Goal: Information Seeking & Learning: Learn about a topic

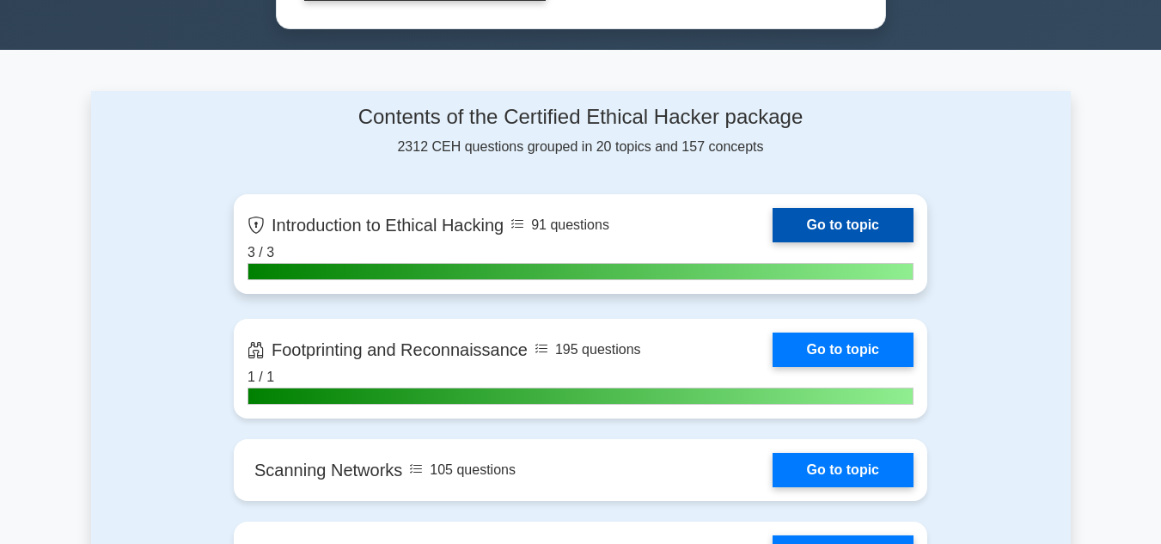
scroll to position [1035, 0]
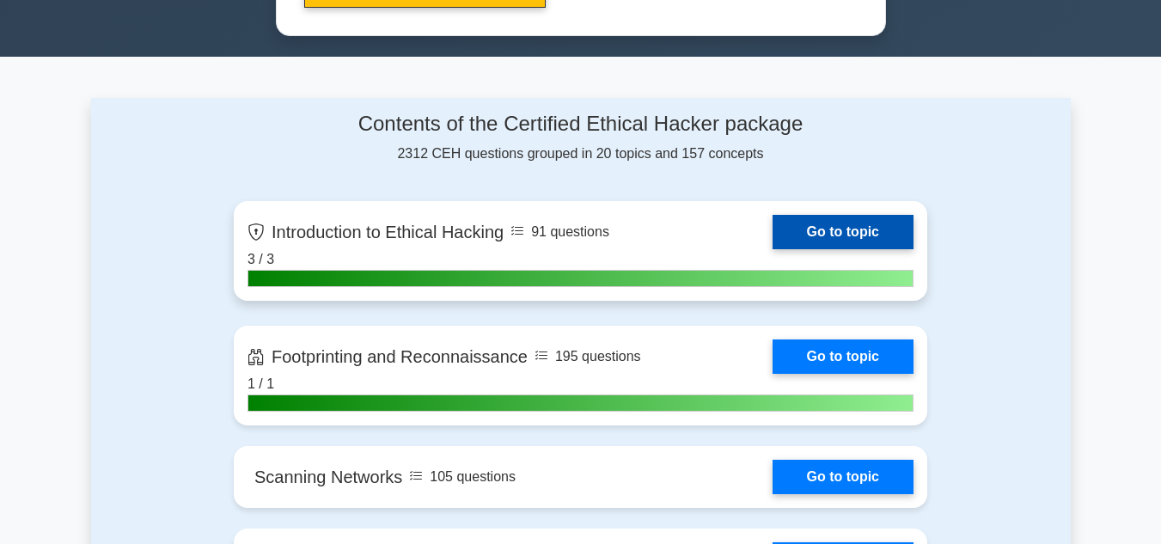
click at [773, 241] on link "Go to topic" at bounding box center [843, 232] width 141 height 34
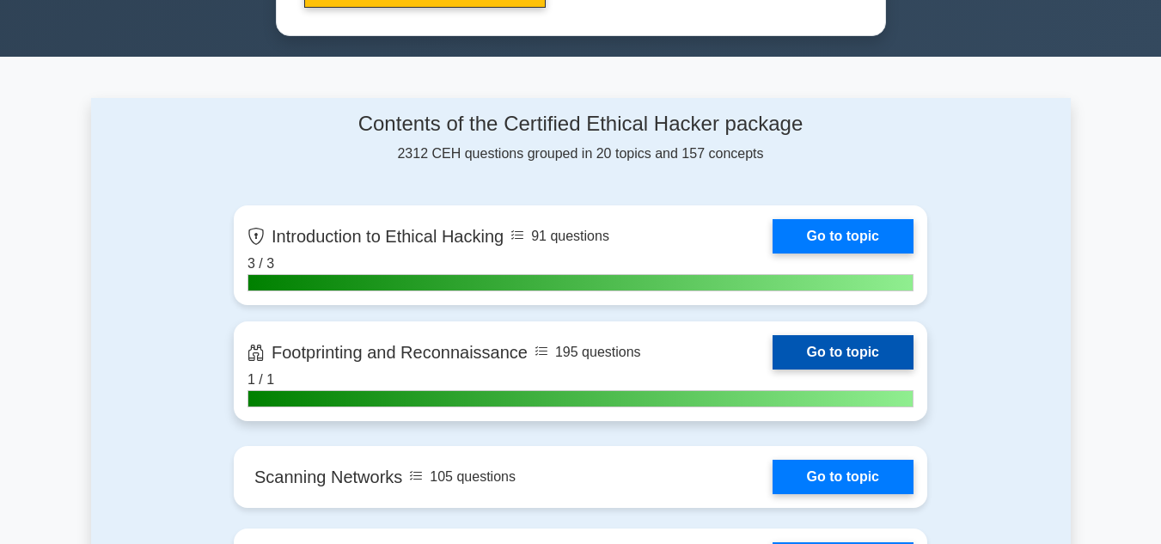
click at [773, 335] on link "Go to topic" at bounding box center [843, 352] width 141 height 34
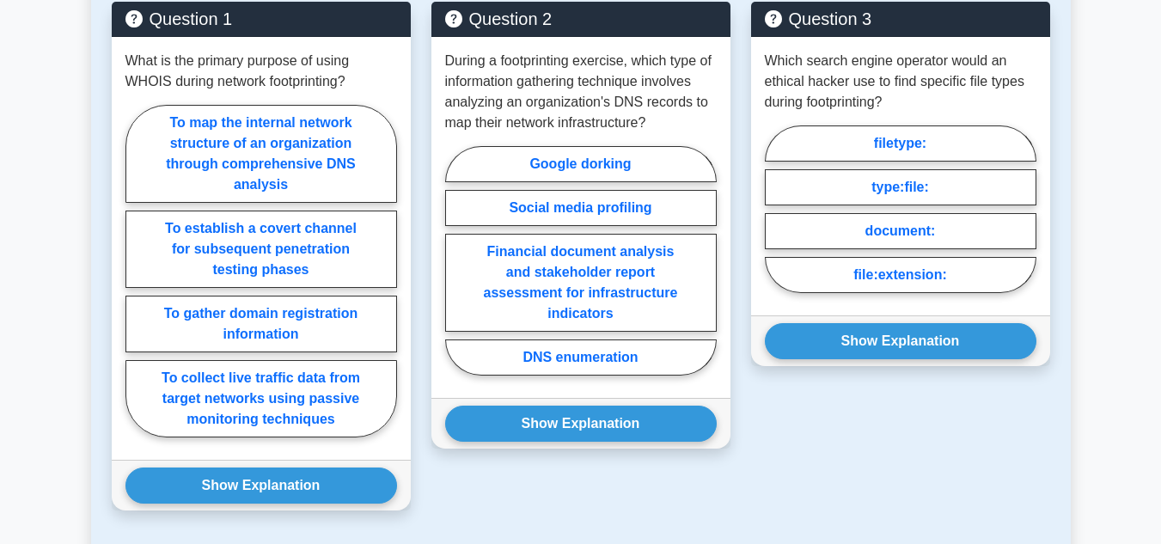
scroll to position [1025, 0]
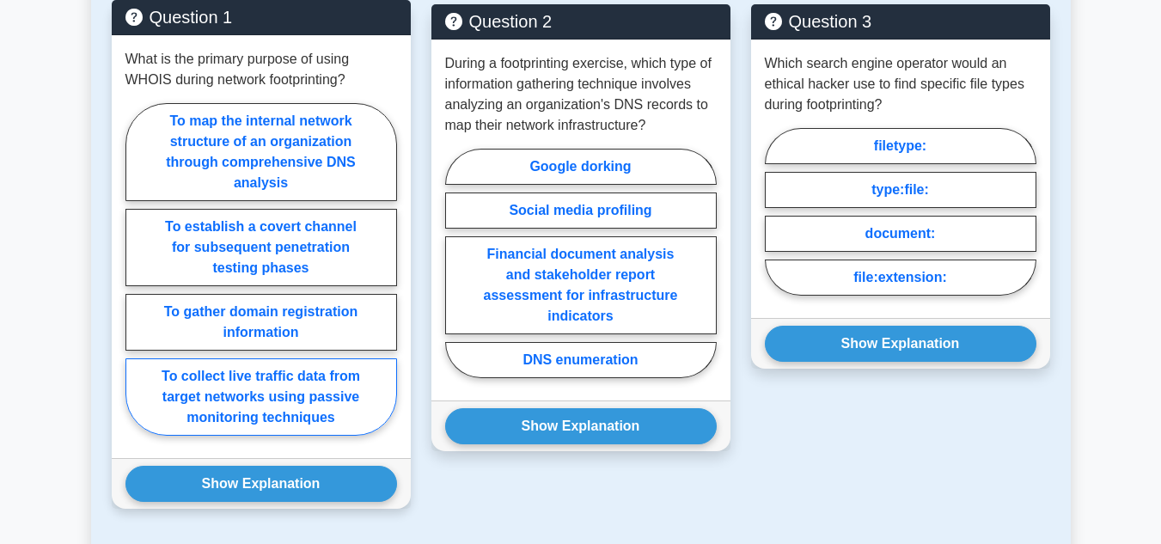
click at [329, 381] on label "To collect live traffic data from target networks using passive monitoring tech…" at bounding box center [261, 396] width 272 height 77
click at [137, 280] on input "To collect live traffic data from target networks using passive monitoring tech…" at bounding box center [130, 274] width 11 height 11
radio input "true"
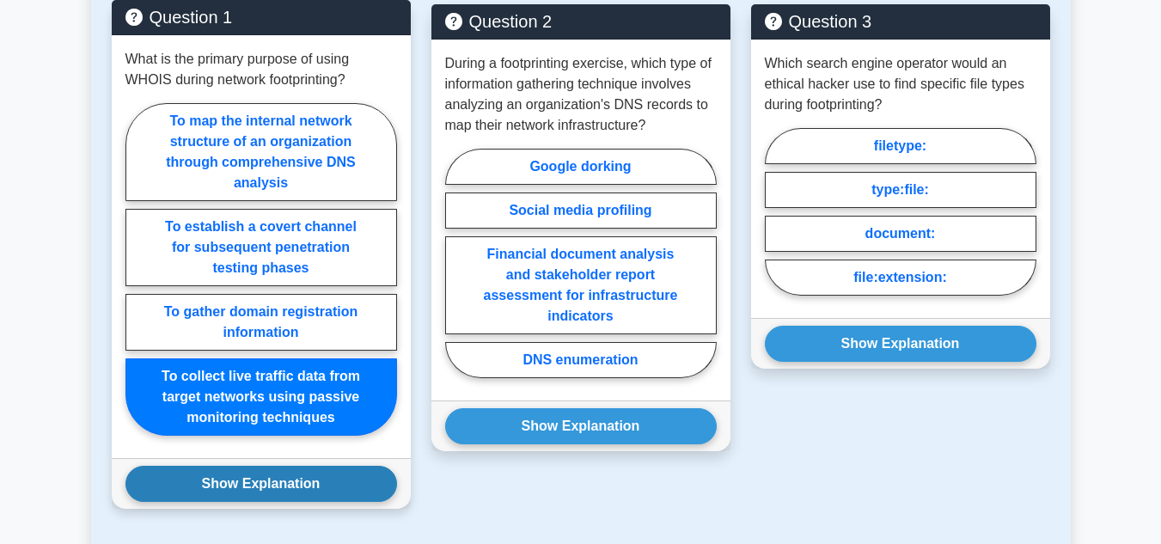
click at [326, 483] on button "Show Explanation" at bounding box center [261, 484] width 272 height 36
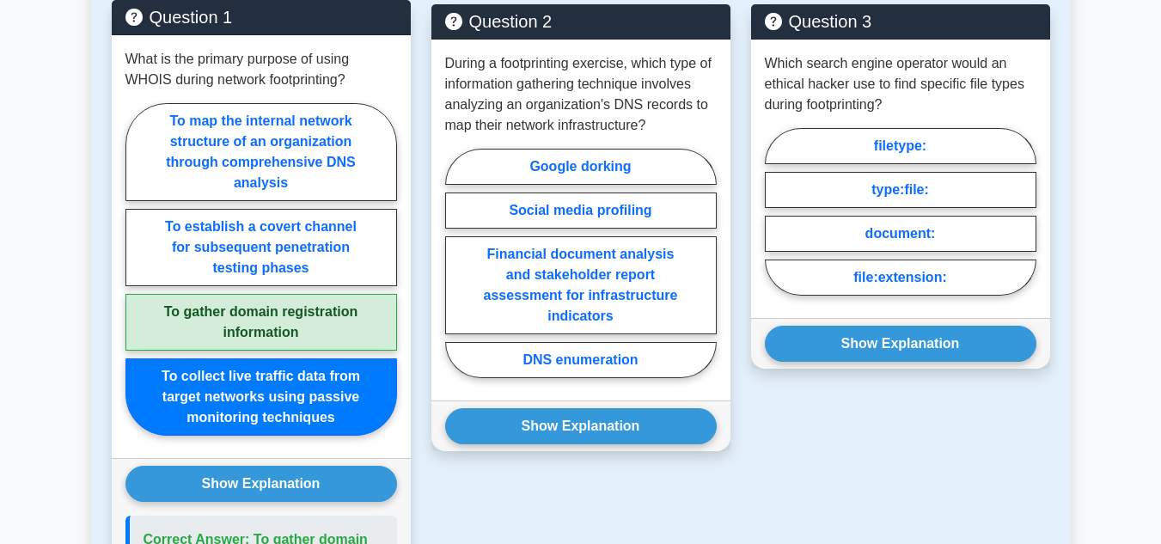
click at [266, 322] on label "To gather domain registration information" at bounding box center [261, 322] width 272 height 57
click at [137, 280] on input "To gather domain registration information" at bounding box center [130, 274] width 11 height 11
radio input "true"
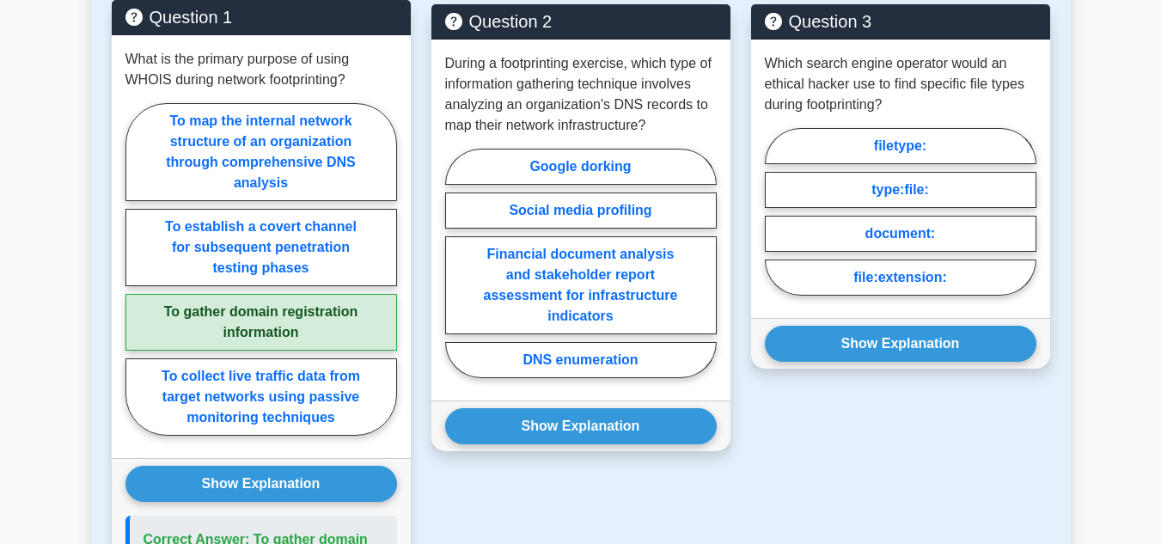
click at [266, 322] on label "To gather domain registration information" at bounding box center [261, 322] width 272 height 57
click at [137, 280] on input "To gather domain registration information" at bounding box center [130, 274] width 11 height 11
click at [266, 322] on label "To gather domain registration information" at bounding box center [261, 322] width 272 height 57
click at [137, 280] on input "To gather domain registration information" at bounding box center [130, 274] width 11 height 11
click at [266, 322] on label "To gather domain registration information" at bounding box center [261, 322] width 272 height 57
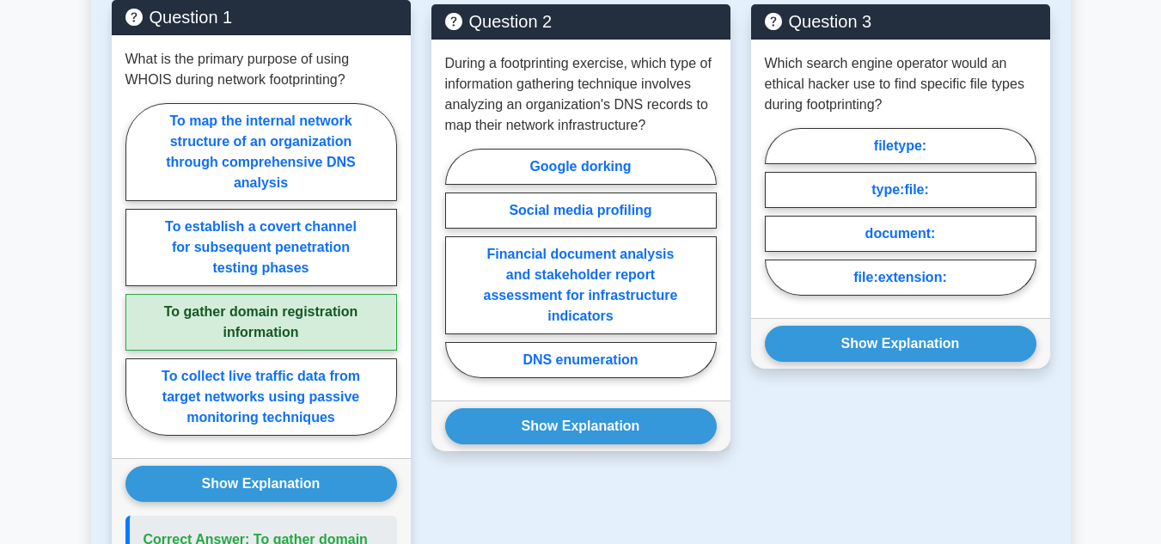
click at [137, 280] on input "To gather domain registration information" at bounding box center [130, 274] width 11 height 11
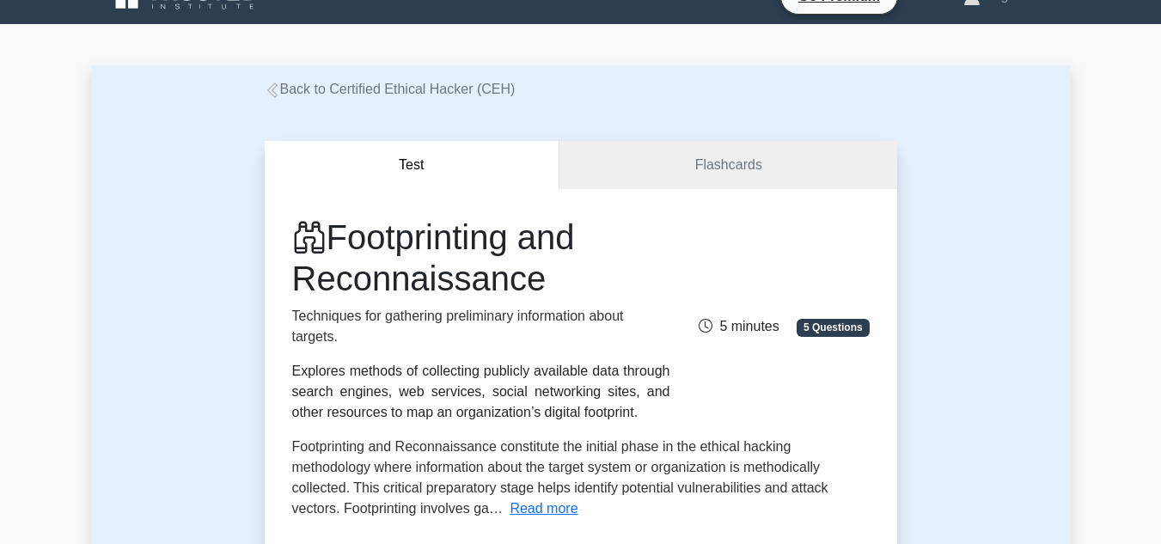
scroll to position [242, 0]
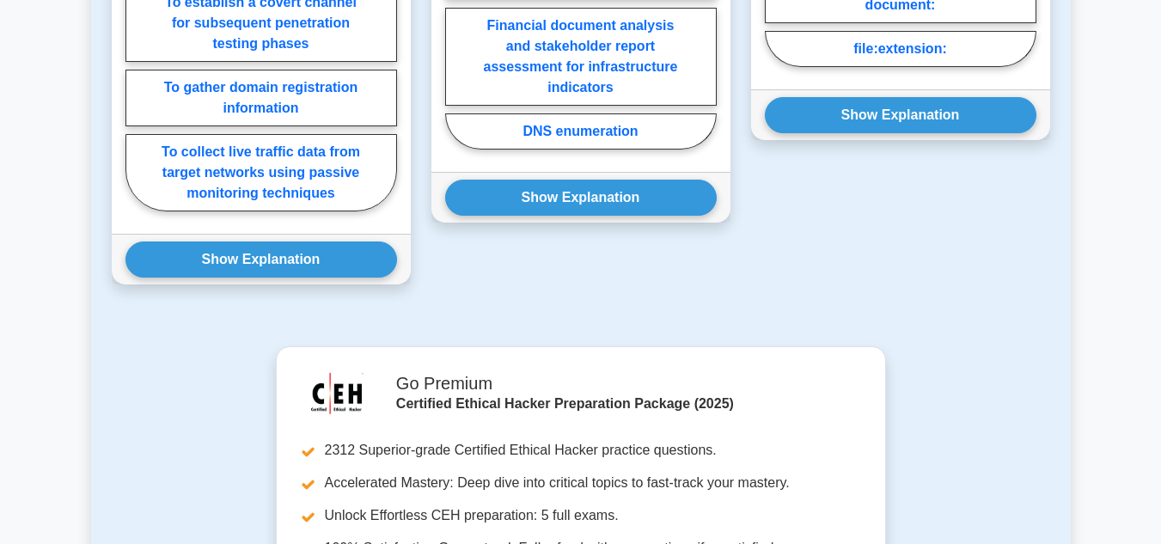
scroll to position [1248, 0]
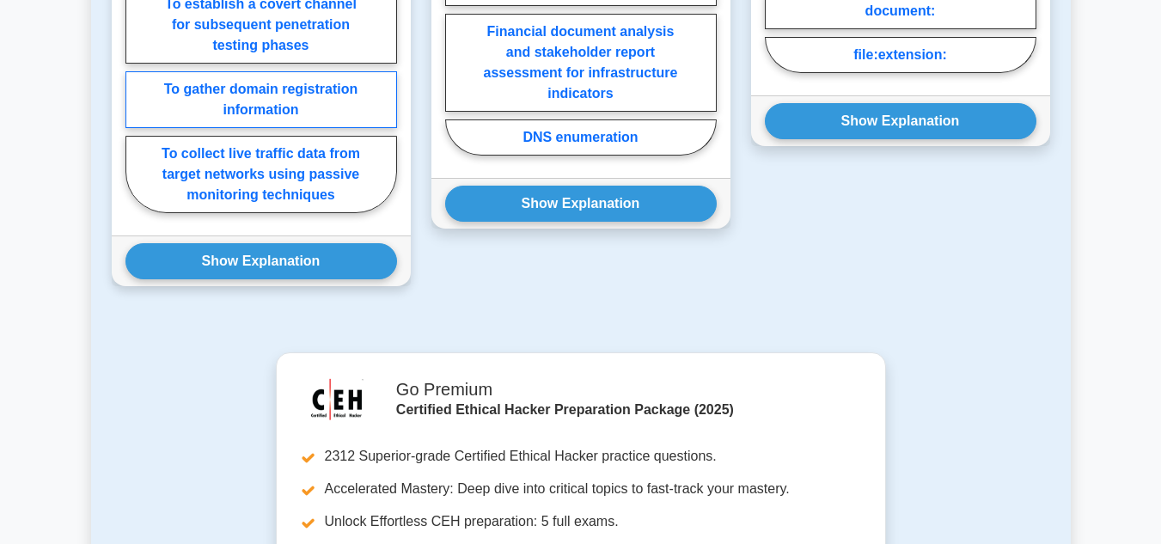
click at [300, 86] on label "To gather domain registration information" at bounding box center [261, 99] width 272 height 57
click at [137, 58] on input "To gather domain registration information" at bounding box center [130, 51] width 11 height 11
radio input "true"
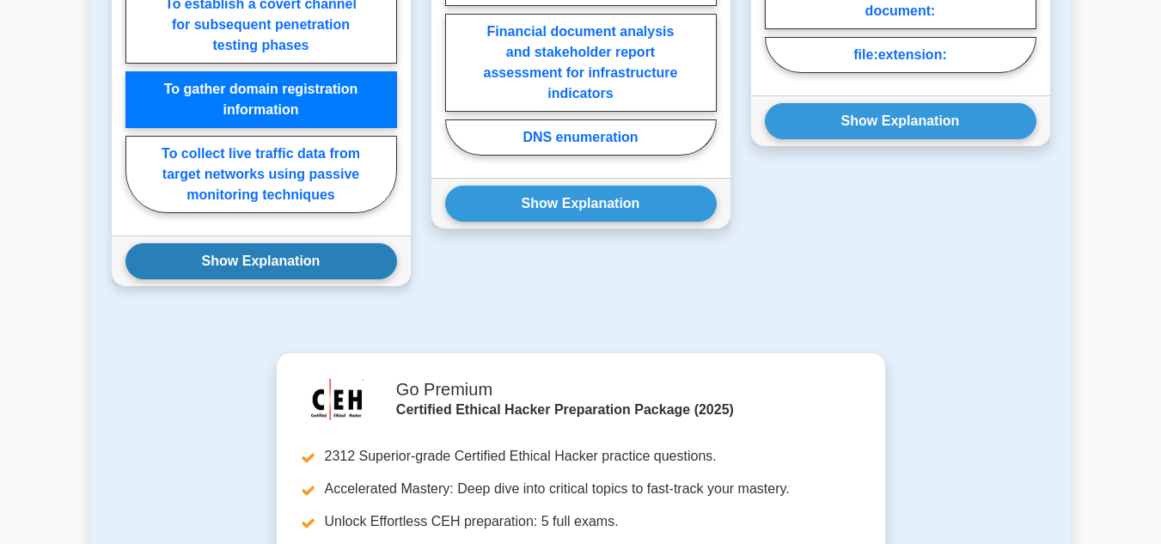
click at [350, 252] on button "Show Explanation" at bounding box center [261, 261] width 272 height 36
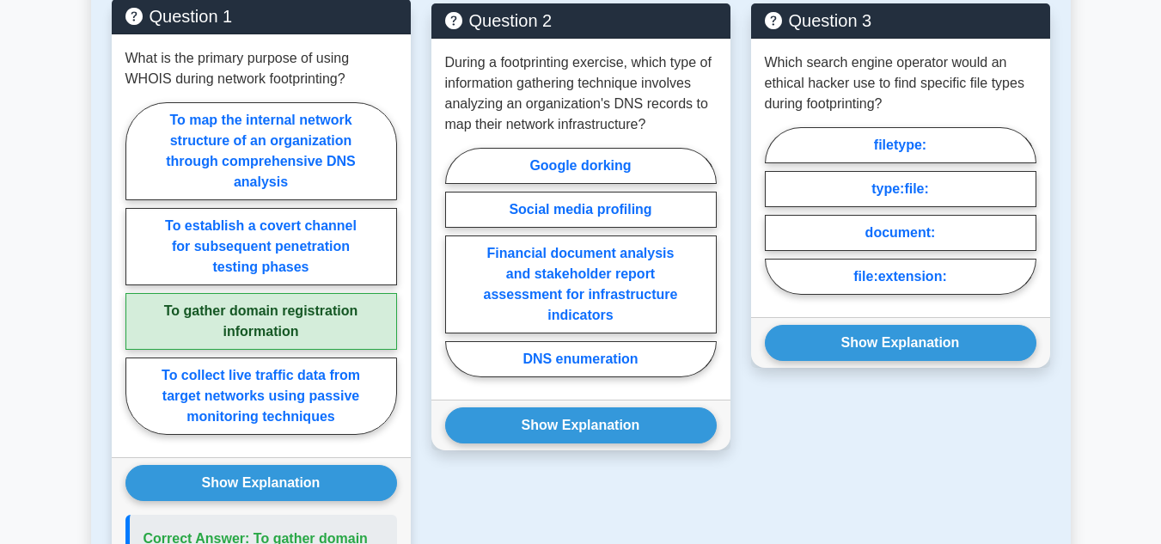
scroll to position [1025, 0]
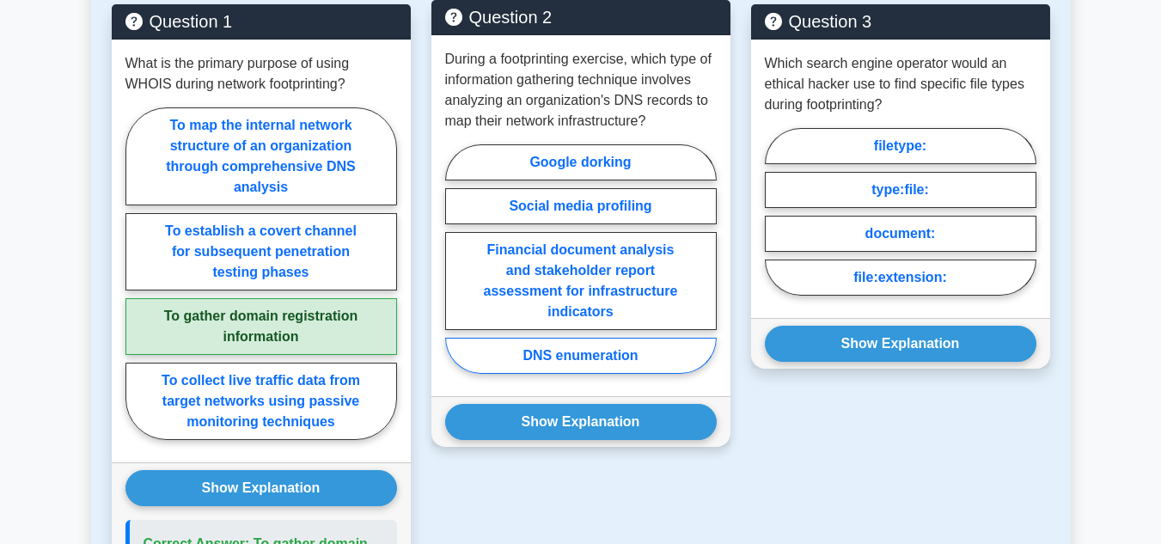
click at [610, 360] on label "DNS enumeration" at bounding box center [581, 356] width 272 height 36
click at [456, 270] on input "DNS enumeration" at bounding box center [450, 264] width 11 height 11
radio input "true"
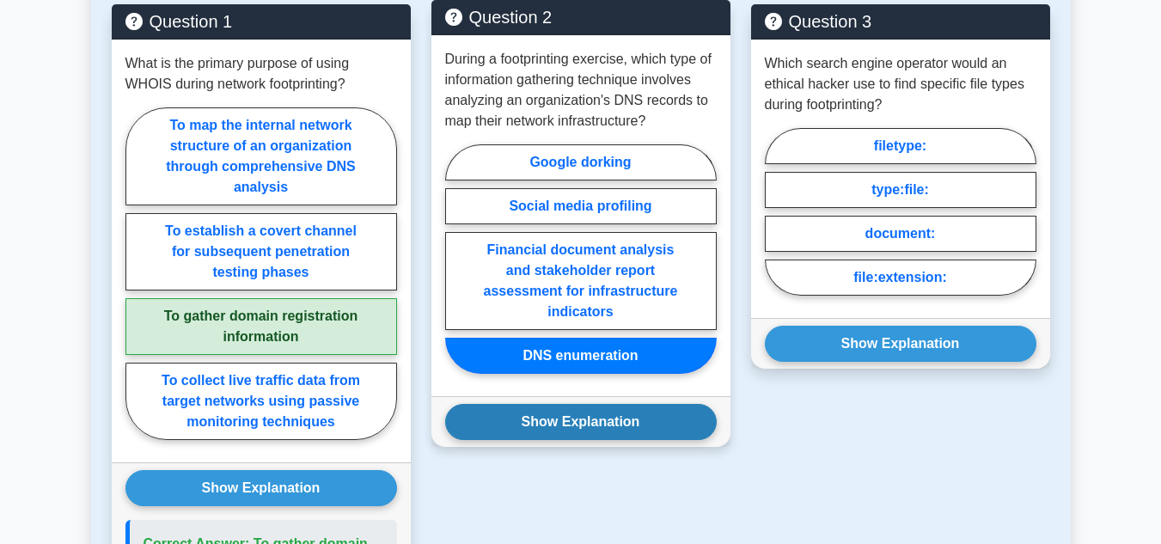
click at [626, 423] on button "Show Explanation" at bounding box center [581, 422] width 272 height 36
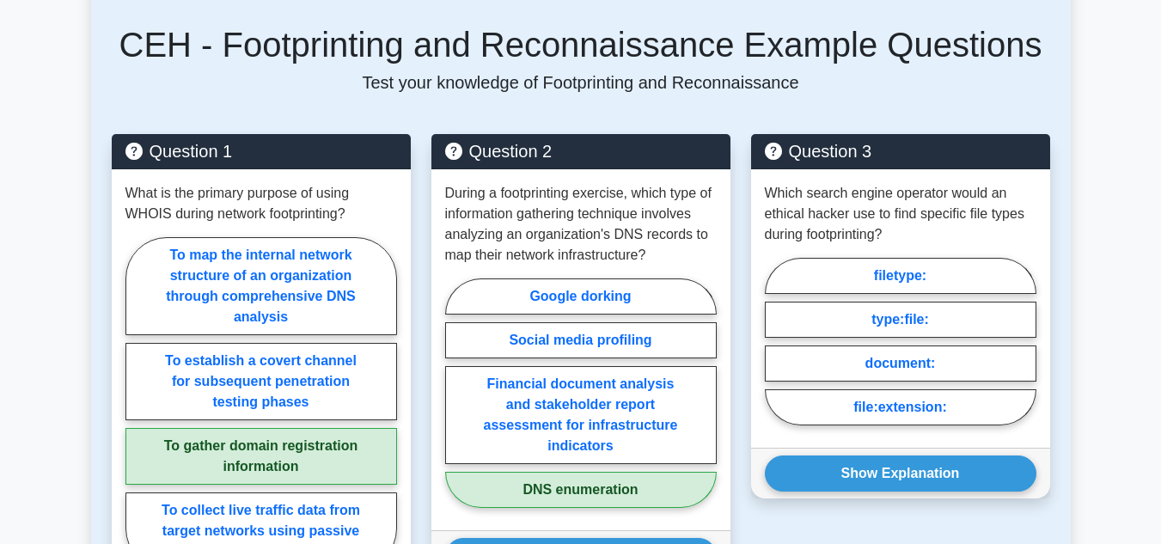
scroll to position [895, 0]
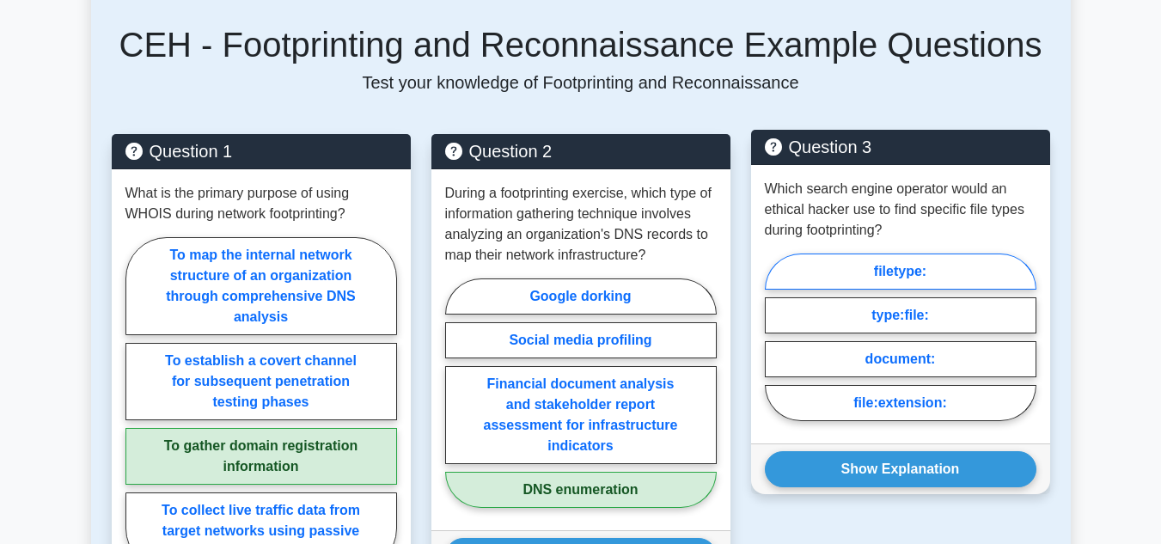
click at [876, 262] on label "filetype:" at bounding box center [901, 271] width 272 height 36
click at [776, 337] on input "filetype:" at bounding box center [770, 342] width 11 height 11
radio input "true"
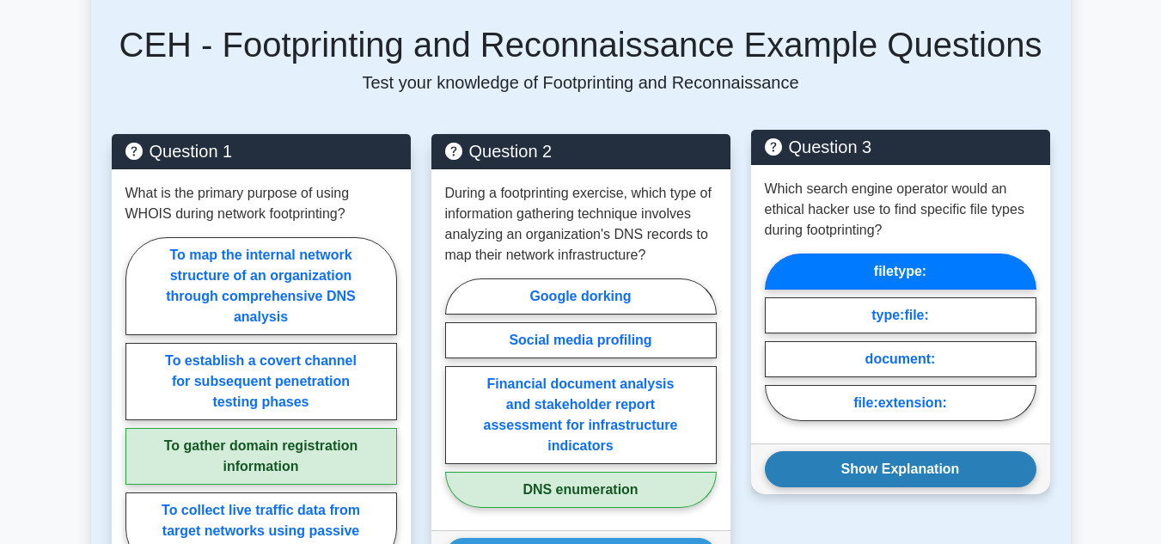
click at [904, 461] on button "Show Explanation" at bounding box center [901, 469] width 272 height 36
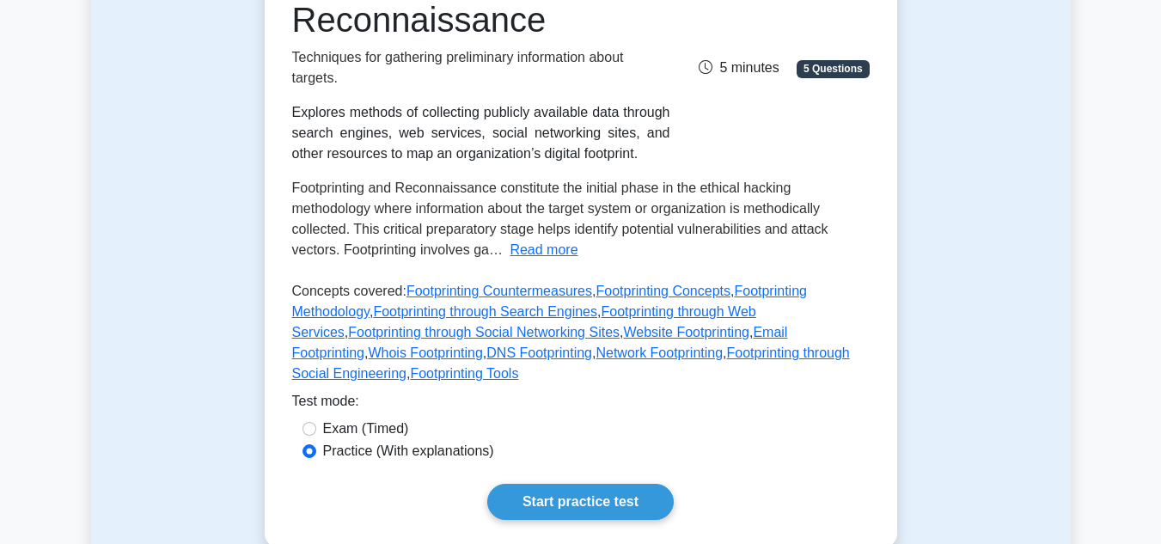
scroll to position [0, 0]
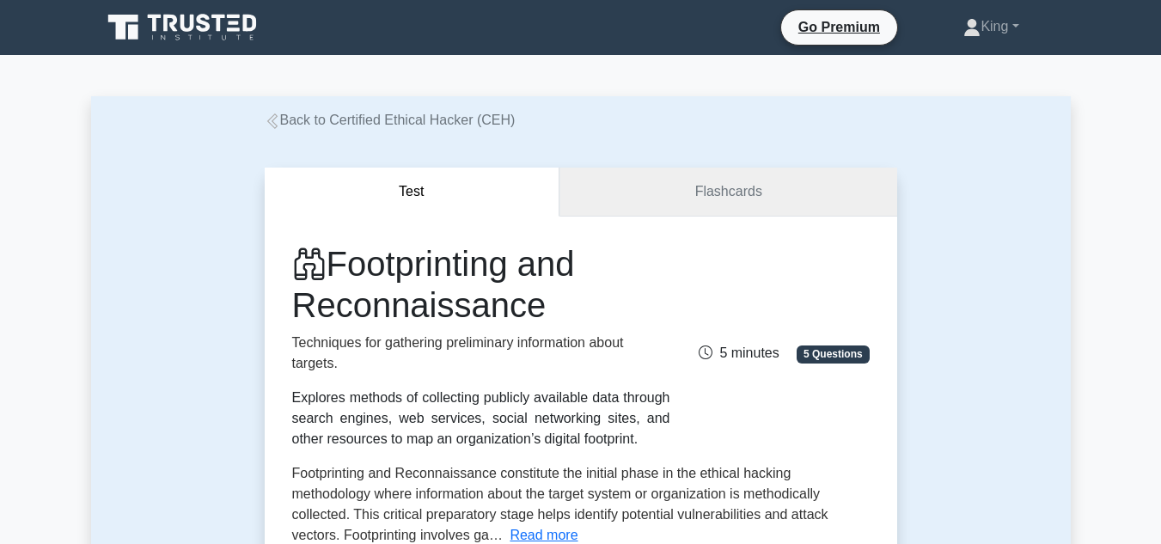
click at [727, 193] on link "Flashcards" at bounding box center [727, 192] width 337 height 49
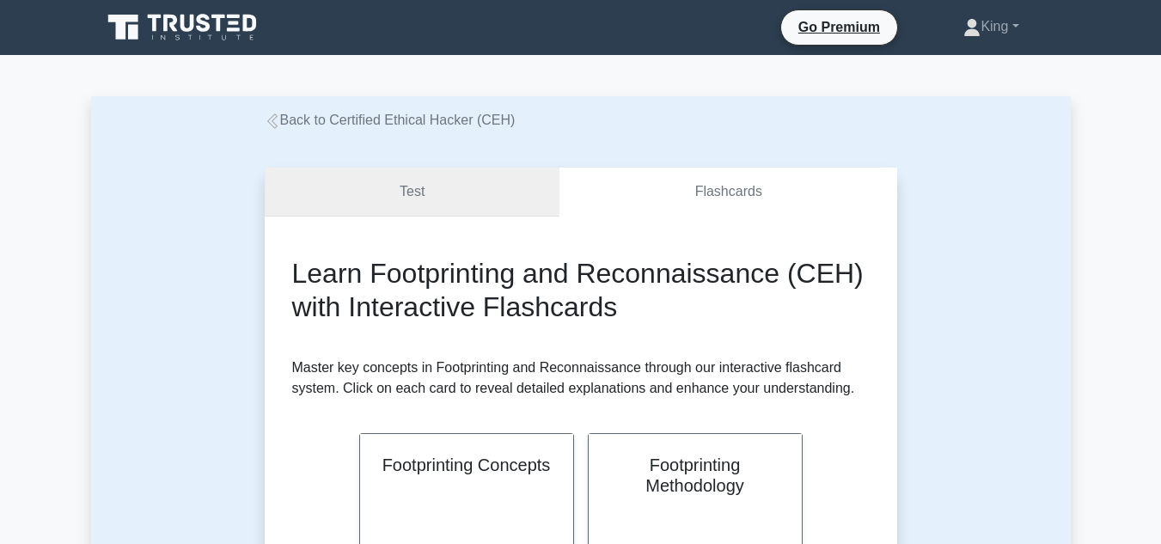
click at [407, 174] on link "Test" at bounding box center [413, 192] width 296 height 49
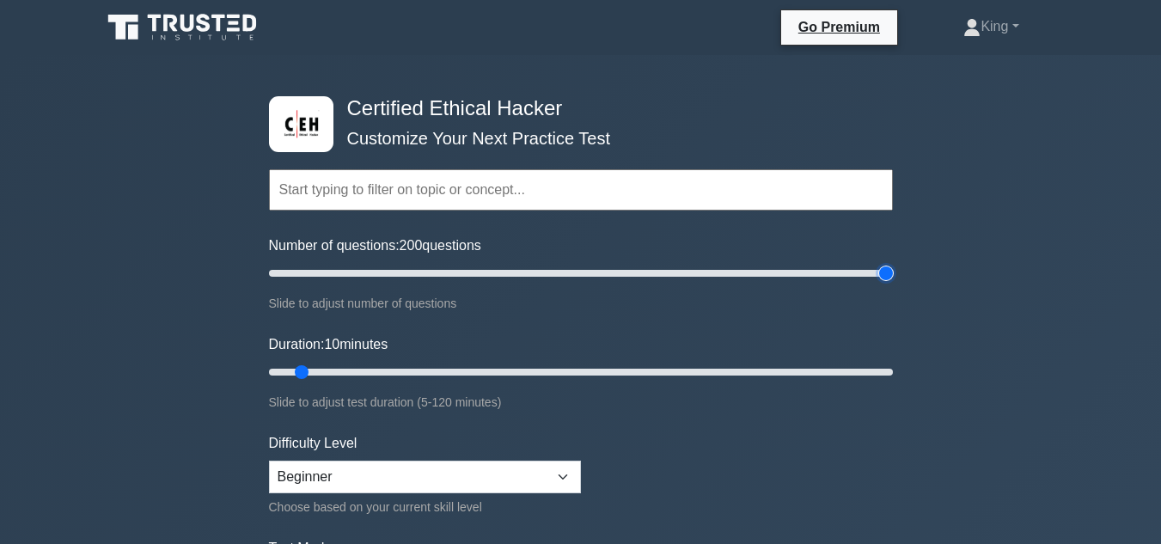
drag, startPoint x: 446, startPoint y: 266, endPoint x: 968, endPoint y: 296, distance: 523.3
type input "200"
click at [893, 284] on input "Number of questions: 200 questions" at bounding box center [581, 273] width 624 height 21
drag, startPoint x: 835, startPoint y: 373, endPoint x: 1173, endPoint y: 392, distance: 338.2
type input "120"
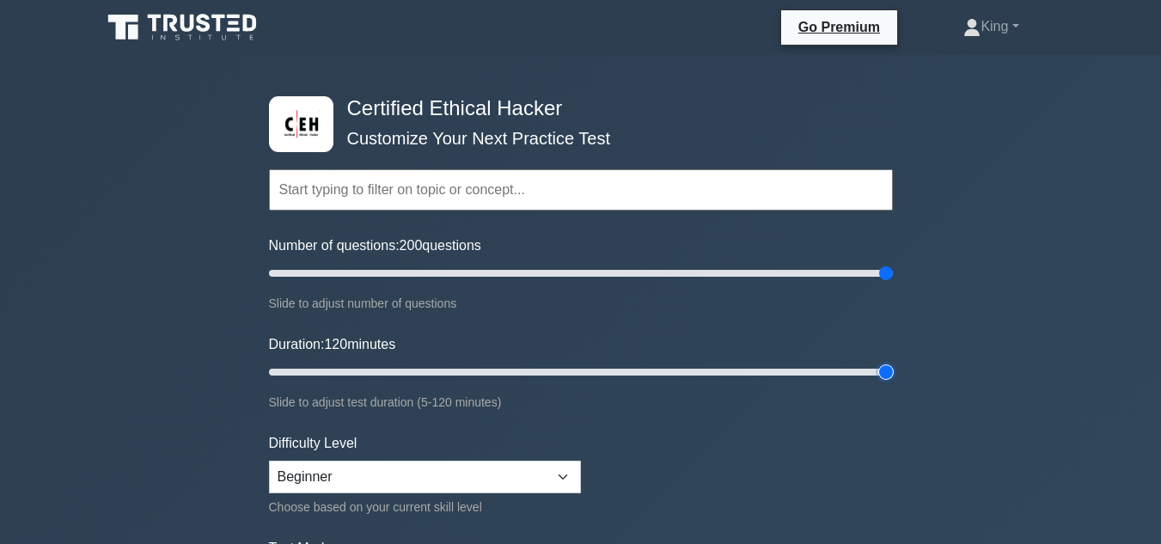
click at [893, 382] on input "Duration: 120 minutes" at bounding box center [581, 372] width 624 height 21
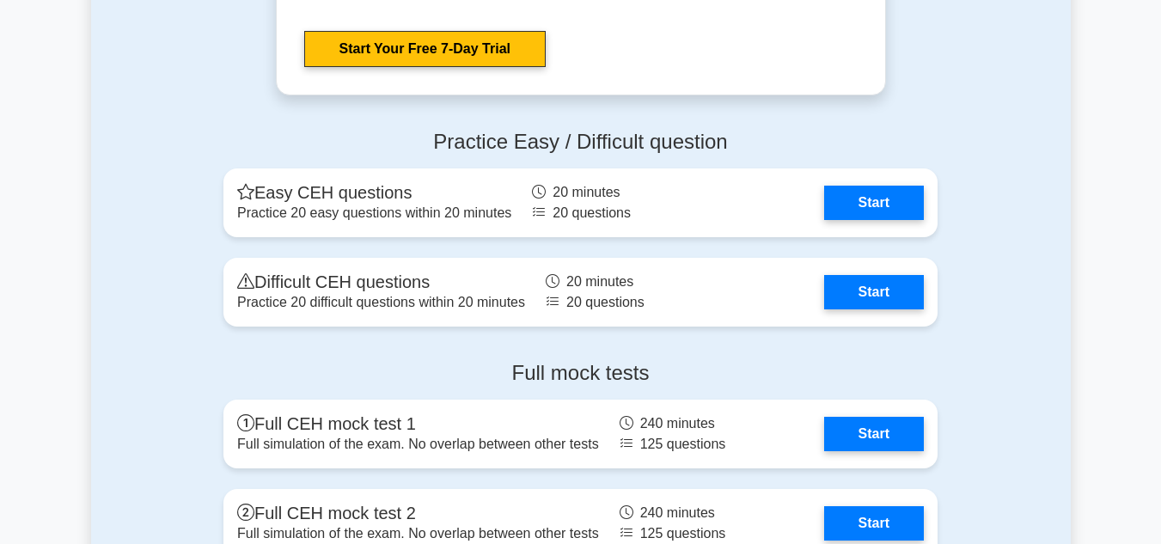
scroll to position [3275, 0]
